Goal: Information Seeking & Learning: Learn about a topic

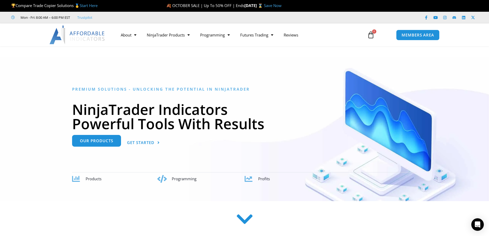
click at [89, 145] on link "Our Products" at bounding box center [96, 142] width 49 height 12
